Goal: Answer question/provide support

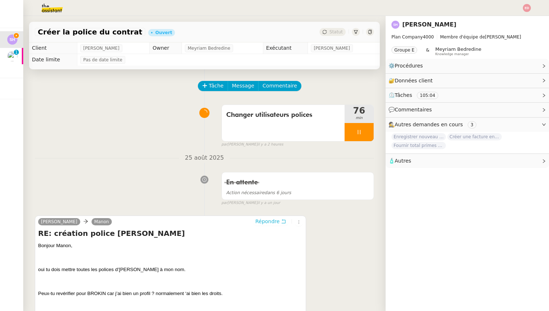
click at [262, 224] on span "Répondre" at bounding box center [267, 221] width 24 height 7
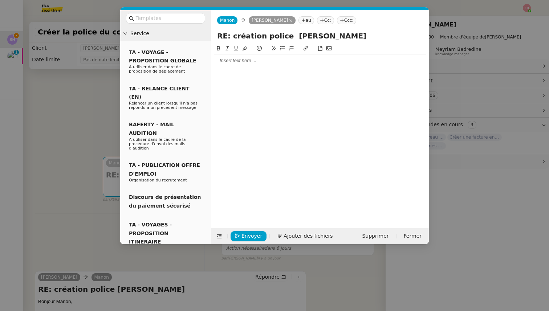
click at [230, 61] on div at bounding box center [320, 60] width 212 height 7
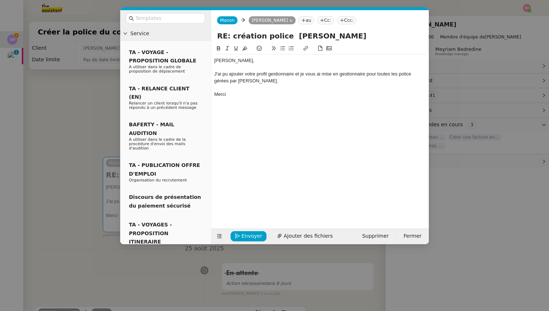
click at [244, 78] on div "J'ai pu ajouter votre profil gestionnaire et je vous ai mise en gestionnaire po…" at bounding box center [320, 77] width 212 height 13
click at [0, 0] on lt-span "Hélo ï se" at bounding box center [0, 0] width 0 height 0
click at [403, 79] on div "J'ai pu ajouter votre profil gestionnaire et je vous ai mise en gestionnaire po…" at bounding box center [320, 77] width 212 height 13
click at [403, 76] on div "J'ai pu ajouter votre profil gestionnaire et je vous ai mise en gestionnaire po…" at bounding box center [320, 77] width 212 height 13
click at [0, 0] on lt-span "les police s" at bounding box center [0, 0] width 0 height 0
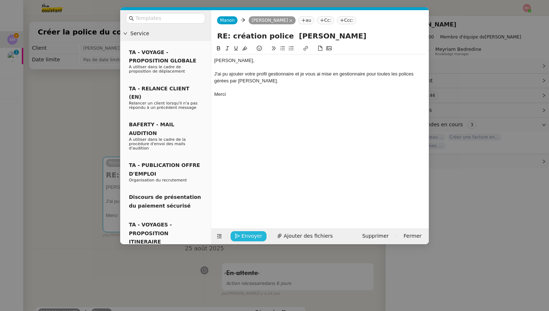
click at [246, 233] on span "Envoyer" at bounding box center [252, 236] width 21 height 8
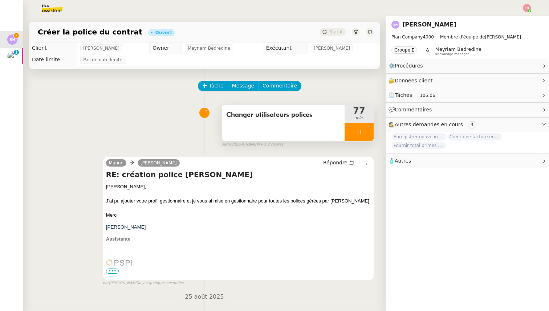
click at [372, 135] on div at bounding box center [359, 132] width 29 height 18
click at [372, 135] on button at bounding box center [366, 132] width 15 height 18
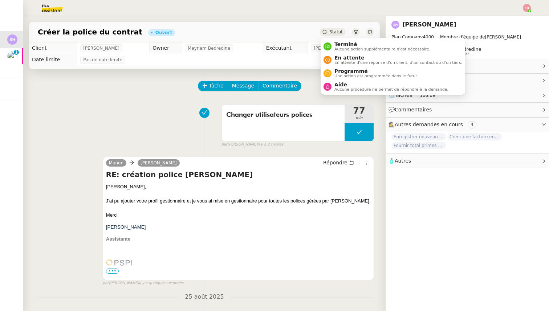
click at [338, 32] on span "Statut" at bounding box center [335, 31] width 13 height 5
click at [345, 46] on span "Terminé" at bounding box center [382, 44] width 96 height 6
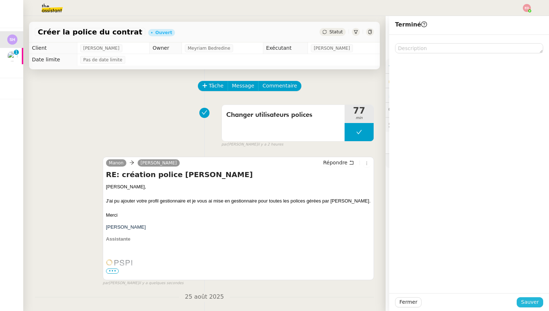
click at [523, 299] on span "Sauver" at bounding box center [530, 302] width 18 height 8
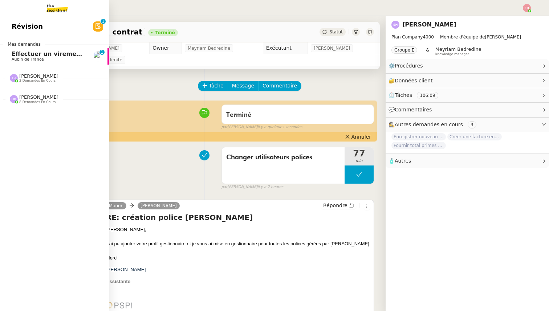
click at [29, 55] on span "Effectuer un virement urgent" at bounding box center [60, 53] width 96 height 7
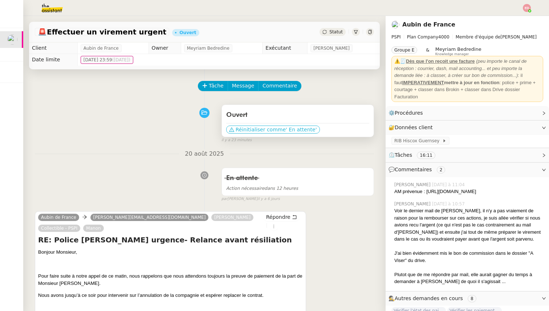
click at [244, 130] on span "Réinitialiser comme" at bounding box center [261, 129] width 50 height 7
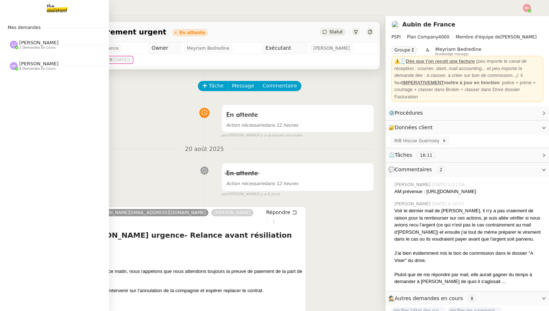
click at [34, 46] on span "2 demandes en cours" at bounding box center [37, 48] width 36 height 4
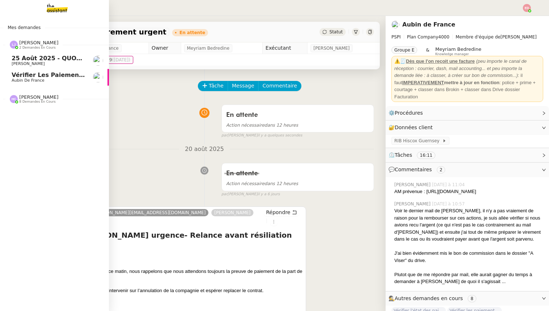
click at [34, 46] on span "2 demandes en cours" at bounding box center [37, 48] width 36 height 4
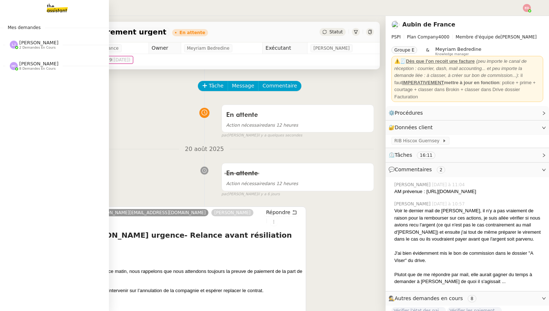
click at [35, 65] on span "[PERSON_NAME]" at bounding box center [38, 63] width 39 height 5
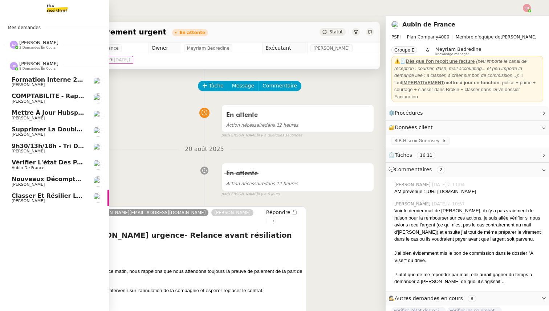
click at [35, 65] on span "[PERSON_NAME]" at bounding box center [38, 63] width 39 height 5
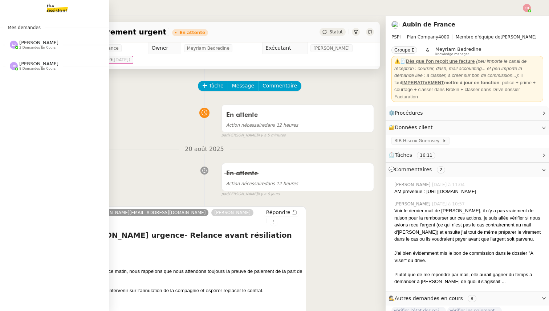
click at [27, 68] on span "8 demandes en cours" at bounding box center [37, 69] width 36 height 4
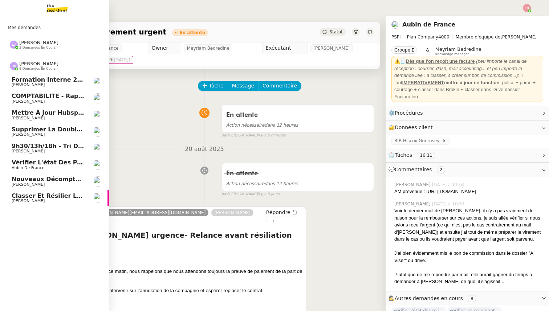
click at [31, 192] on link "Classer et résilier le contrat [PERSON_NAME]" at bounding box center [54, 198] width 109 height 17
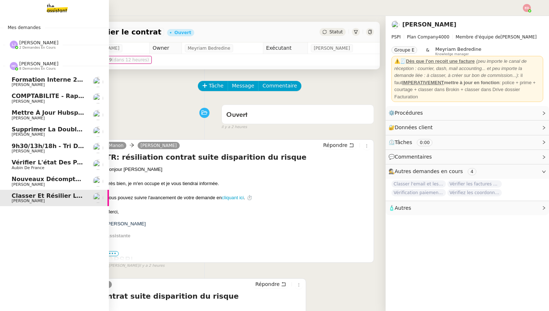
click at [31, 163] on span "Vérifier l'état des paiements pour Sambouk Properties" at bounding box center [103, 162] width 182 height 7
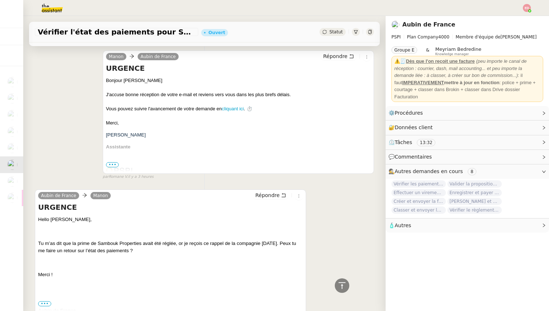
scroll to position [90, 0]
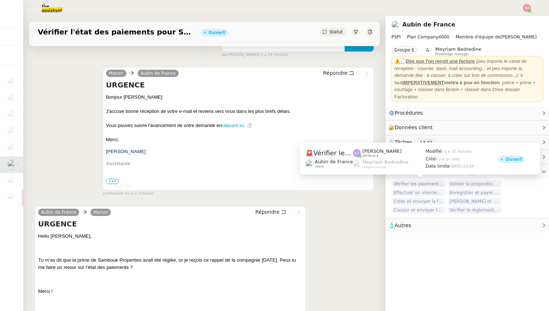
click at [417, 182] on span "Vérifier les paiements reçus" at bounding box center [419, 184] width 54 height 7
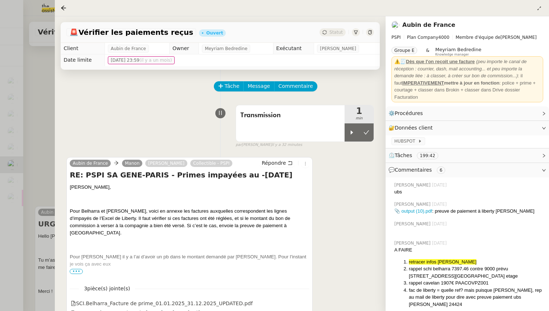
click at [44, 186] on div at bounding box center [274, 155] width 549 height 311
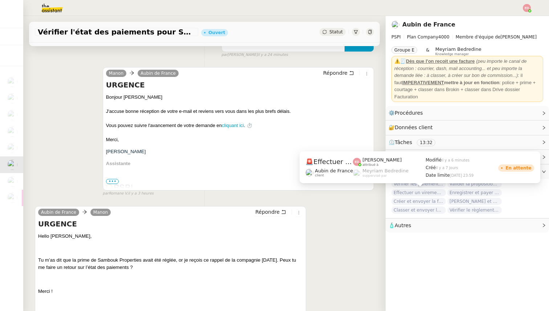
click at [404, 192] on span "Effectuer un virement urgent" at bounding box center [419, 192] width 54 height 7
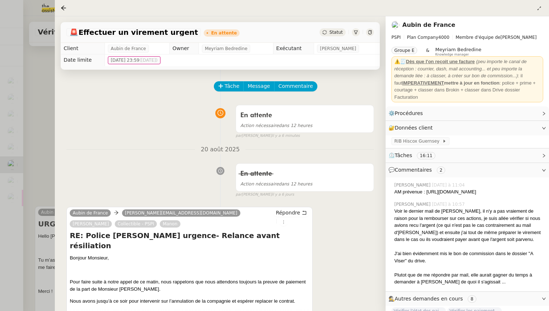
click at [44, 158] on div at bounding box center [274, 155] width 549 height 311
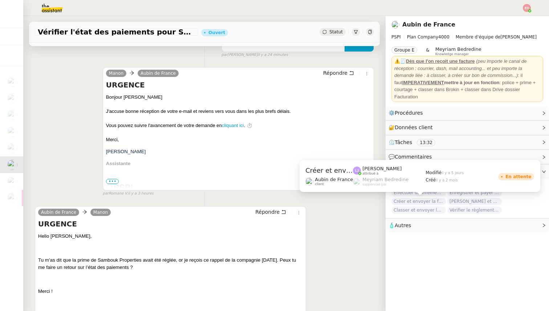
click at [423, 201] on span "Créer et envoyer la facture Steelhead" at bounding box center [419, 201] width 54 height 7
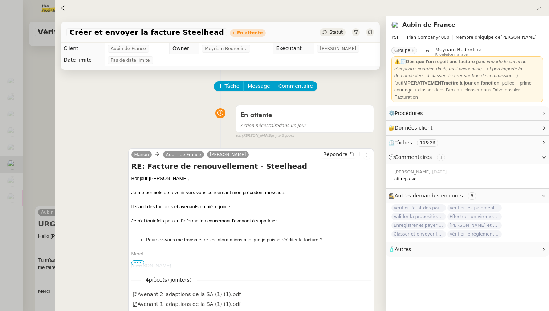
click at [38, 184] on div at bounding box center [274, 155] width 549 height 311
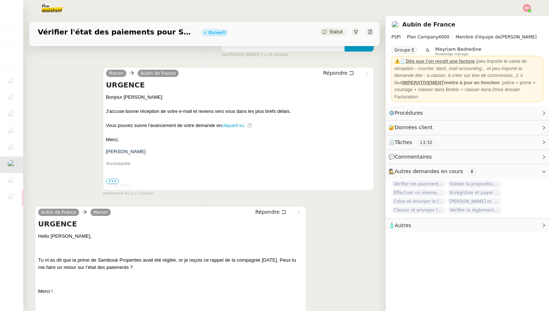
click at [417, 211] on span "Classer et envoyer la facture de renouvellement" at bounding box center [419, 210] width 54 height 7
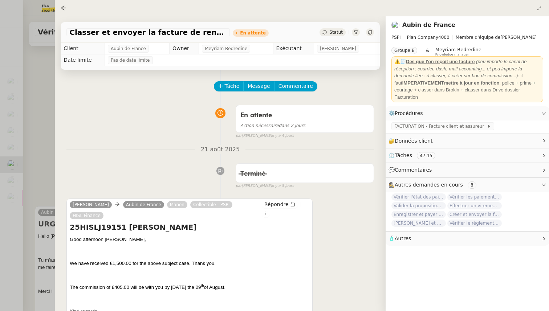
click at [36, 164] on div at bounding box center [274, 155] width 549 height 311
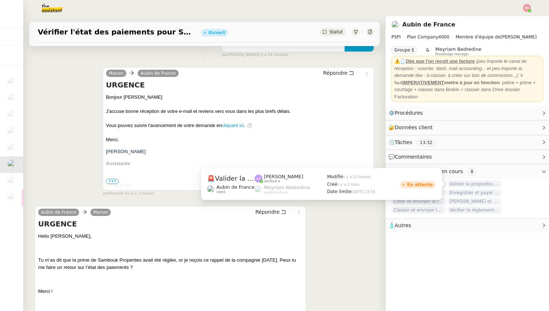
click at [460, 184] on span "Valider la proposition d'assurance Honda" at bounding box center [474, 184] width 54 height 7
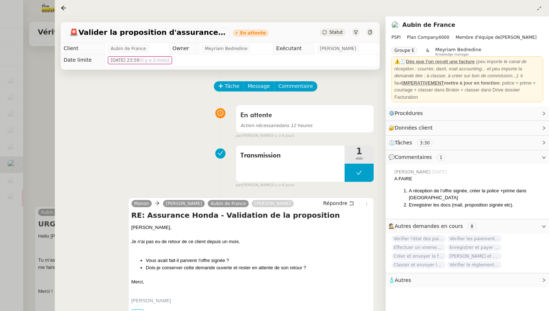
click at [40, 156] on div at bounding box center [274, 155] width 549 height 311
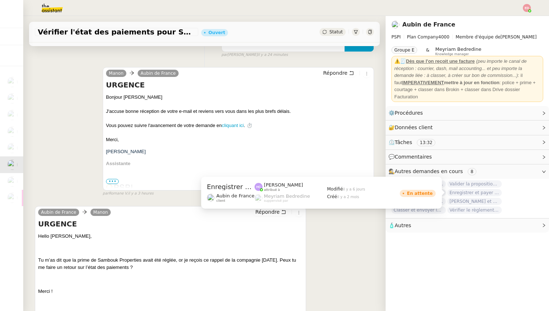
click at [480, 192] on span "Enregistrer et payer la compagnie" at bounding box center [474, 192] width 54 height 7
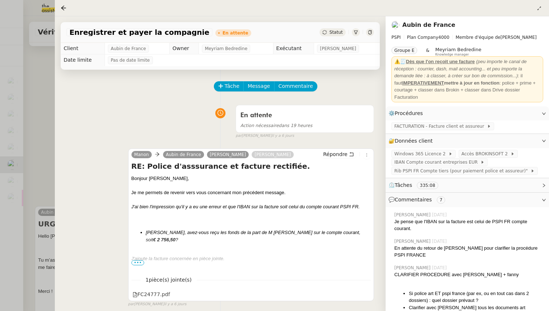
click at [40, 189] on div at bounding box center [274, 155] width 549 height 311
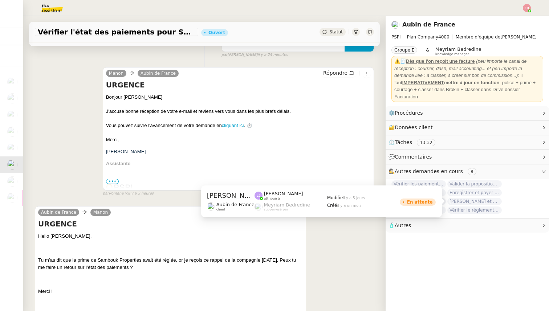
click at [468, 202] on span "[PERSON_NAME] et envoyer la facture à [PERSON_NAME]" at bounding box center [474, 201] width 54 height 7
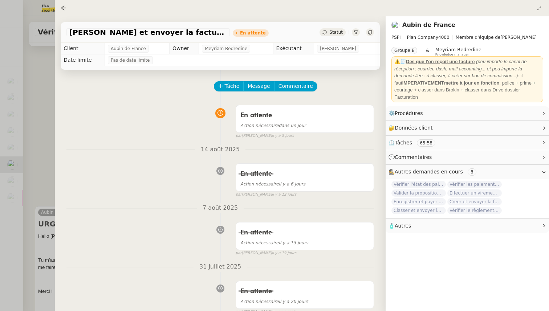
click at [40, 183] on div at bounding box center [274, 155] width 549 height 311
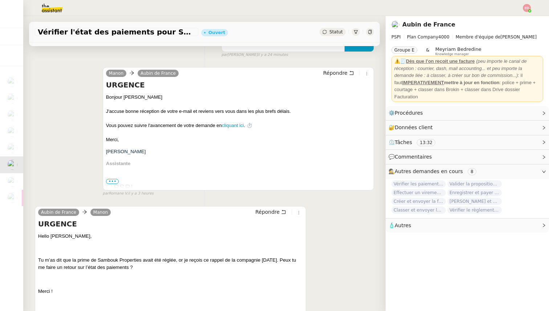
click at [477, 209] on span "Vérifier le règlement de la facture" at bounding box center [474, 210] width 54 height 7
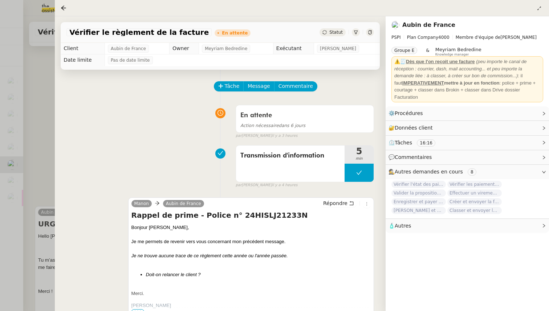
click at [42, 119] on div at bounding box center [274, 155] width 549 height 311
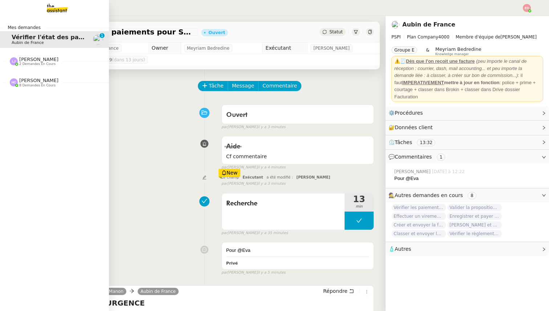
click at [29, 65] on span "2 demandes en cours" at bounding box center [37, 64] width 36 height 4
click at [29, 118] on span "8 demandes en cours" at bounding box center [37, 119] width 36 height 4
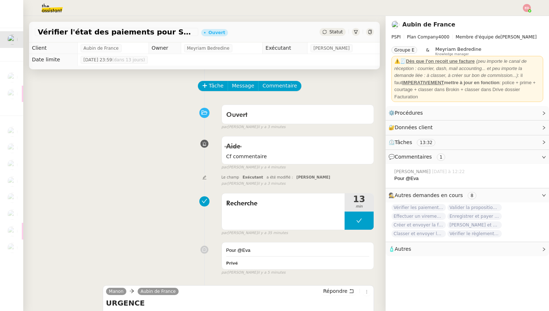
click at [51, 6] on img at bounding box center [46, 8] width 56 height 16
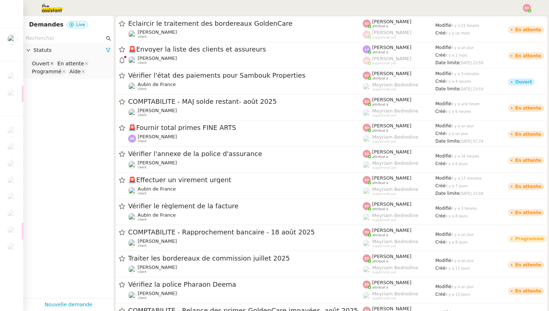
click at [50, 63] on icon at bounding box center [51, 63] width 3 height 3
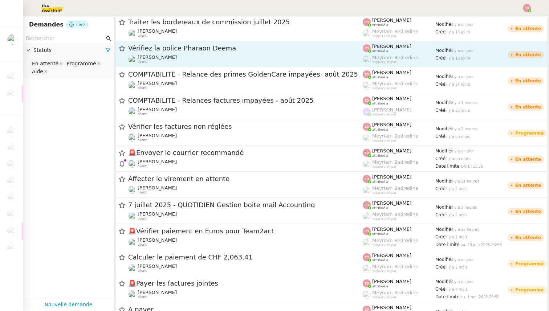
scroll to position [218, 0]
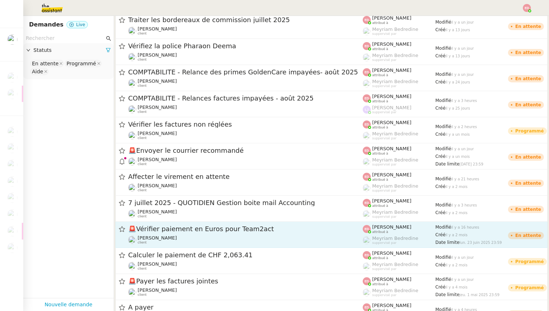
click at [171, 234] on div "🚨 Vérifier paiement en Euros pour Team2act [PERSON_NAME] client" at bounding box center [245, 235] width 235 height 20
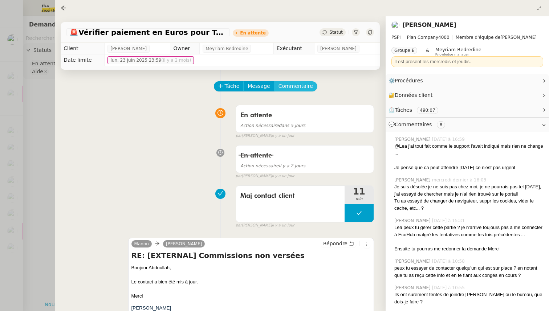
click at [296, 86] on span "Commentaire" at bounding box center [296, 86] width 35 height 8
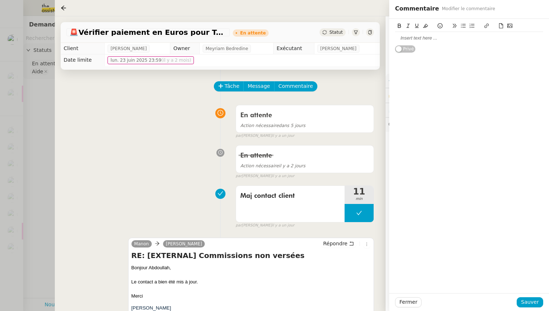
click at [425, 41] on div at bounding box center [469, 38] width 148 height 7
click at [536, 299] on span "Sauver" at bounding box center [530, 302] width 18 height 8
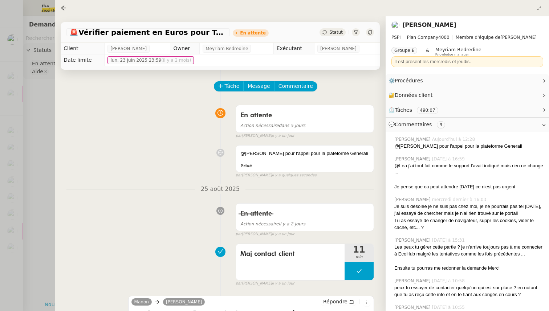
click at [331, 33] on span "Statut" at bounding box center [335, 32] width 13 height 5
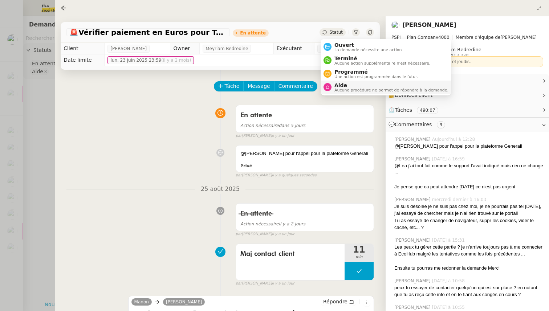
click at [345, 84] on span "Aide" at bounding box center [391, 85] width 114 height 6
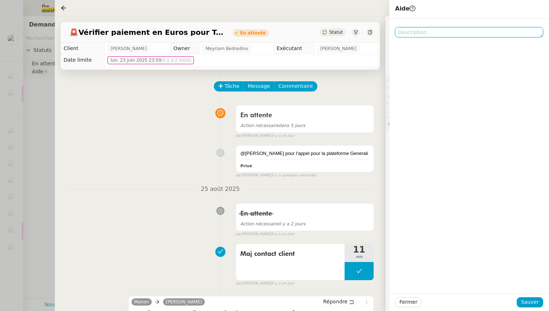
click at [415, 33] on textarea at bounding box center [469, 32] width 148 height 10
type textarea "[PERSON_NAME]"
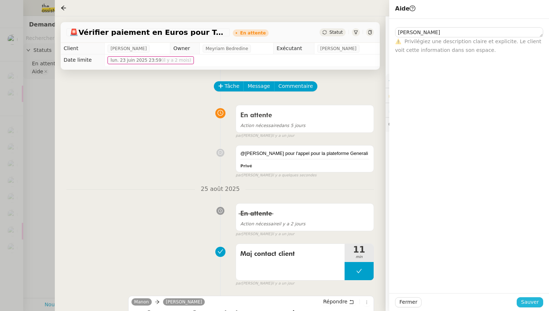
click at [531, 300] on span "Sauver" at bounding box center [530, 302] width 18 height 8
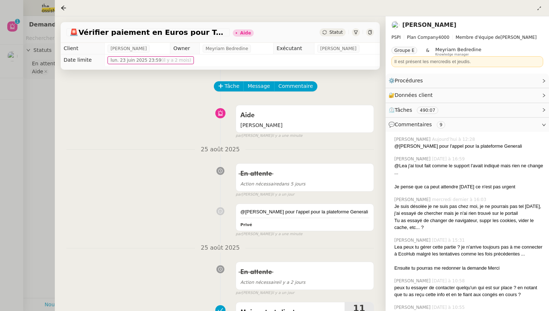
click at [16, 55] on div at bounding box center [274, 155] width 549 height 311
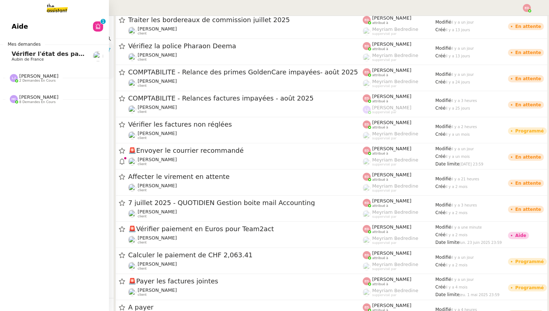
click at [13, 54] on span "Vérifier l'état des paiements pour Sambouk Properties" at bounding box center [101, 53] width 179 height 7
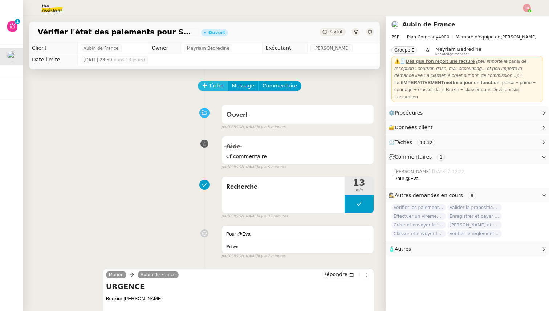
click at [206, 84] on icon at bounding box center [204, 85] width 5 height 5
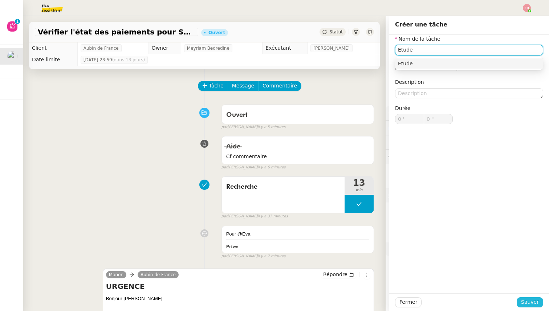
type input "Etude"
click at [535, 300] on span "Sauver" at bounding box center [530, 302] width 18 height 8
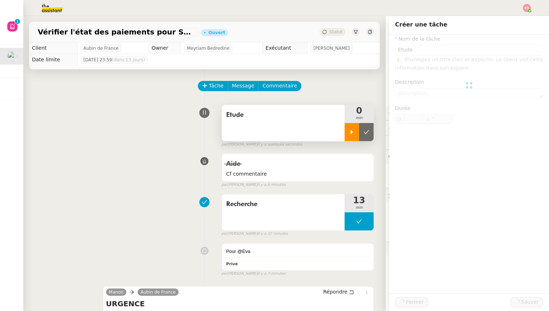
click at [345, 128] on div at bounding box center [352, 132] width 15 height 18
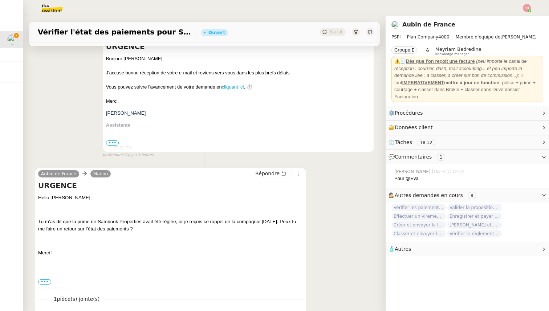
scroll to position [261, 0]
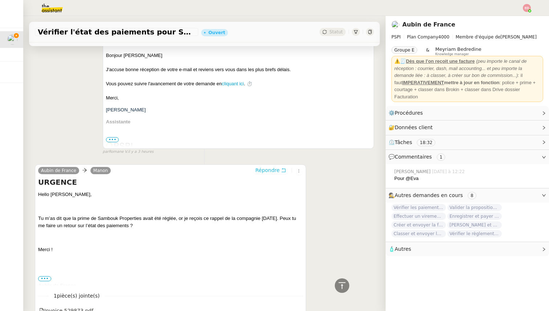
click at [271, 170] on span "Répondre" at bounding box center [267, 170] width 24 height 7
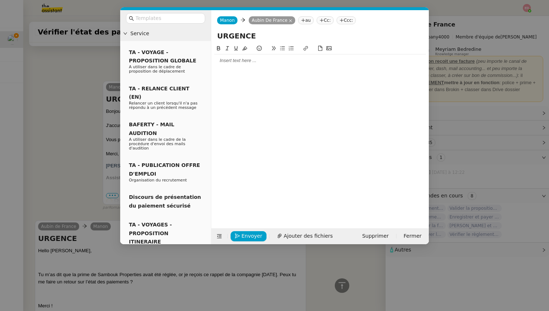
scroll to position [316, 0]
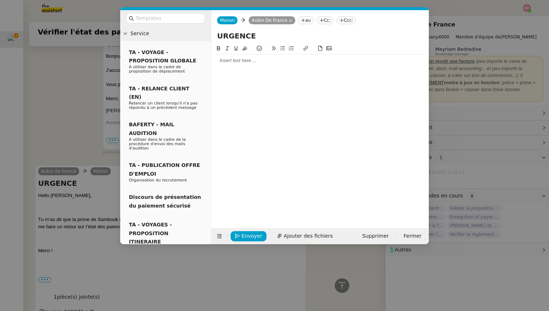
click at [246, 57] on div at bounding box center [320, 60] width 212 height 12
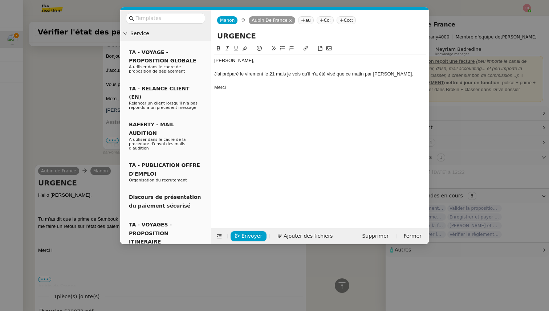
scroll to position [352, 0]
click at [283, 76] on div "J'ai préparé le virement le 21 mais je vois qu'il n'a été visé que ce matin par…" at bounding box center [320, 74] width 212 height 7
click at [0, 0] on lt-span ", mais" at bounding box center [0, 0] width 0 height 0
click at [399, 73] on div "J'ai préparé le virement le 21, mais je vois qu'il n'a été visé que ce matin pa…" at bounding box center [320, 74] width 212 height 7
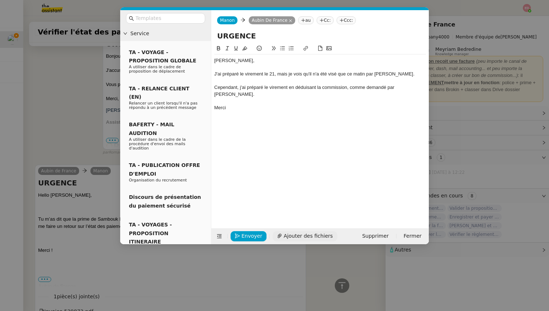
click at [322, 235] on span "Ajouter des fichiers" at bounding box center [308, 236] width 49 height 8
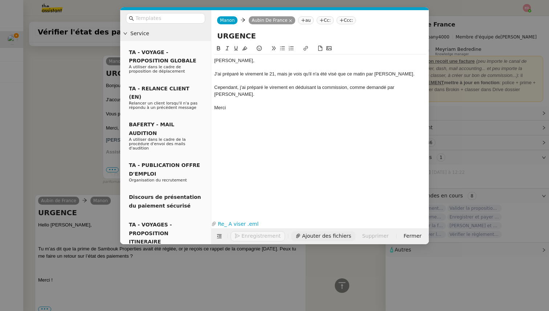
scroll to position [395, 0]
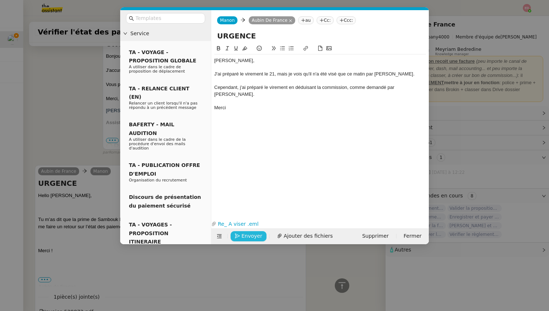
click at [239, 236] on icon "button" at bounding box center [237, 236] width 5 height 5
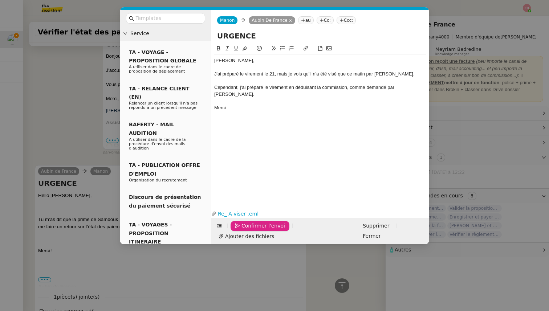
click at [239, 229] on icon "button" at bounding box center [237, 226] width 5 height 5
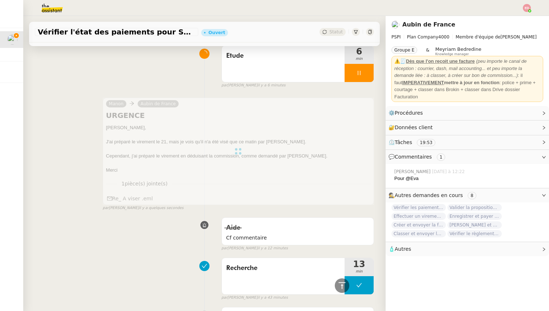
scroll to position [0, 0]
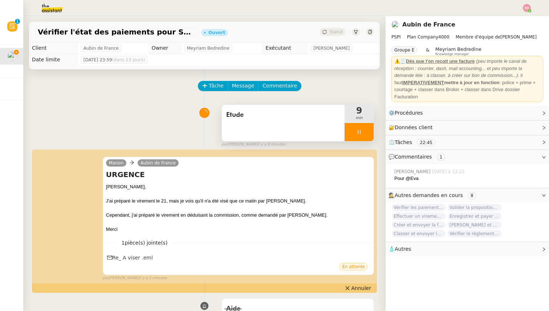
click at [365, 136] on div at bounding box center [359, 132] width 29 height 18
click at [365, 136] on button at bounding box center [366, 132] width 15 height 18
click at [331, 34] on span "Statut" at bounding box center [335, 31] width 13 height 5
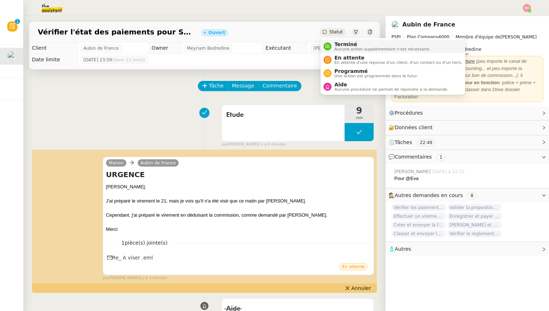
click at [337, 46] on span "Terminé" at bounding box center [382, 44] width 96 height 6
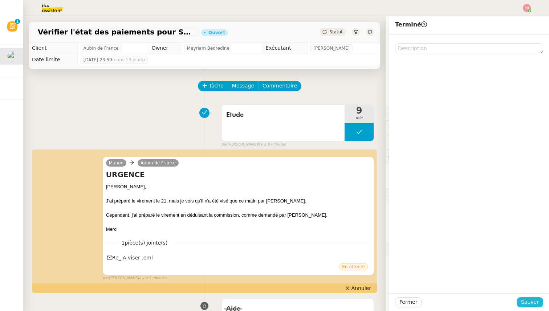
click at [528, 305] on span "Sauver" at bounding box center [530, 302] width 18 height 8
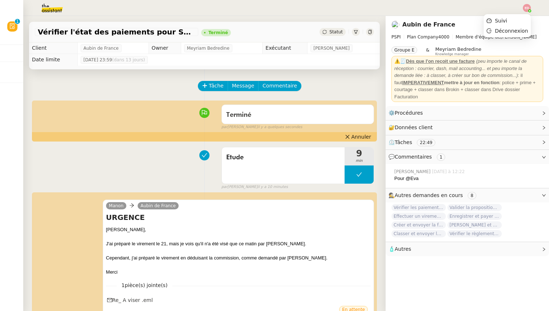
click at [526, 7] on img at bounding box center [527, 8] width 8 height 8
click at [506, 19] on span "Suivi" at bounding box center [501, 21] width 12 height 6
